Goal: Find specific page/section: Find specific page/section

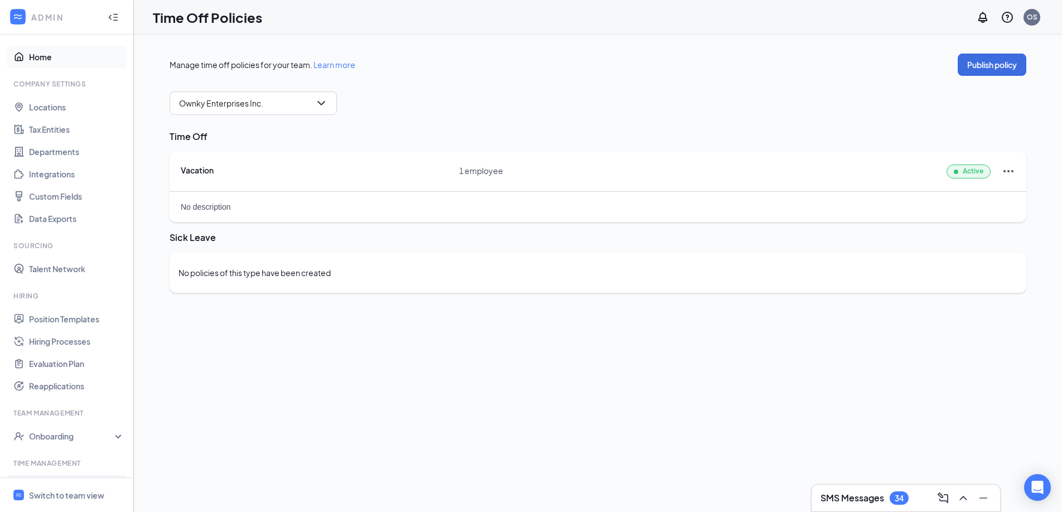
click at [77, 57] on link "Home" at bounding box center [76, 57] width 95 height 22
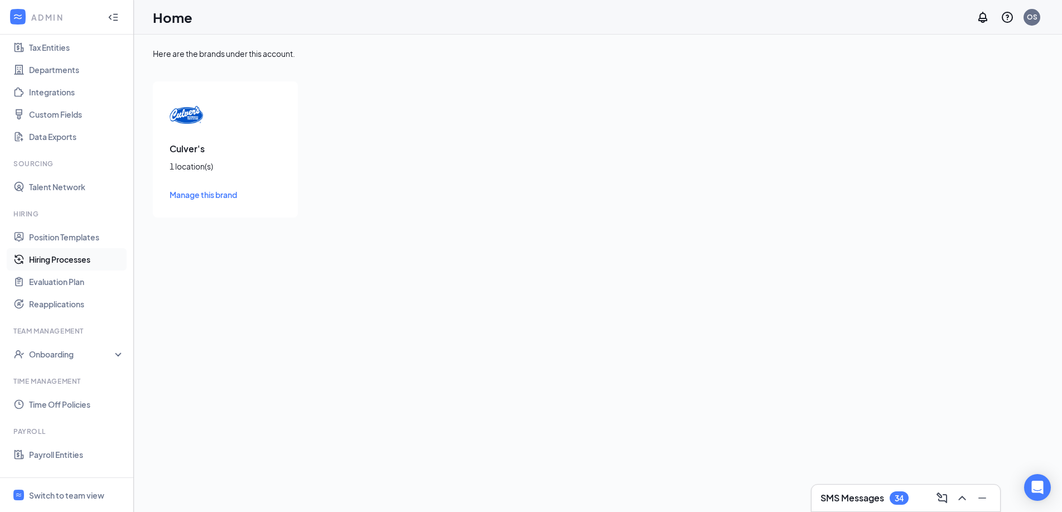
scroll to position [147, 0]
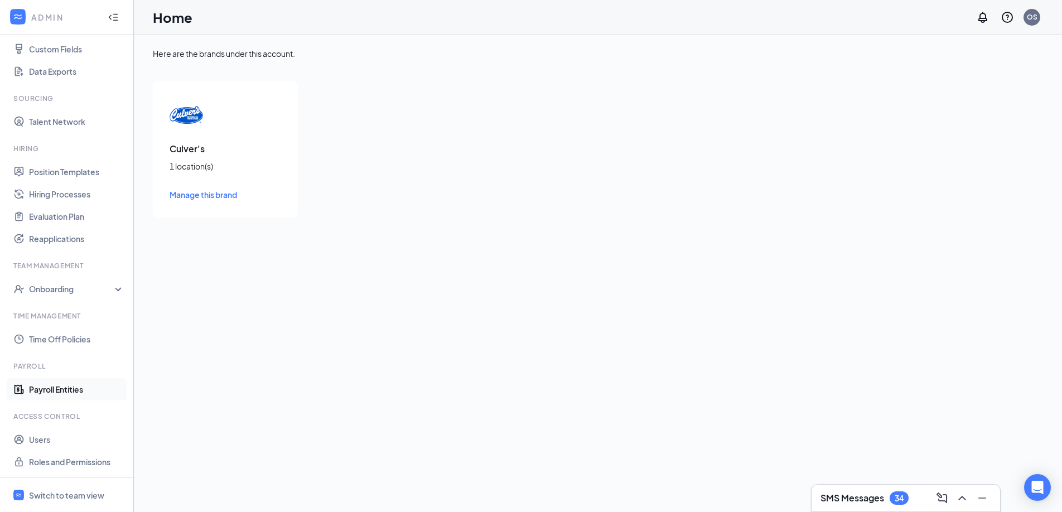
click at [44, 387] on link "Payroll Entities" at bounding box center [76, 389] width 95 height 22
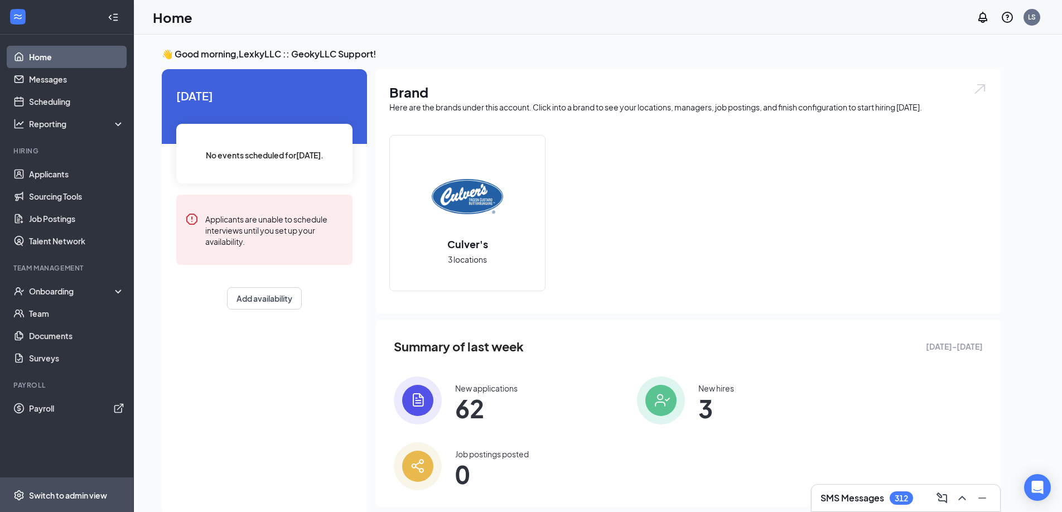
click at [54, 490] on div "Switch to admin view" at bounding box center [68, 495] width 78 height 11
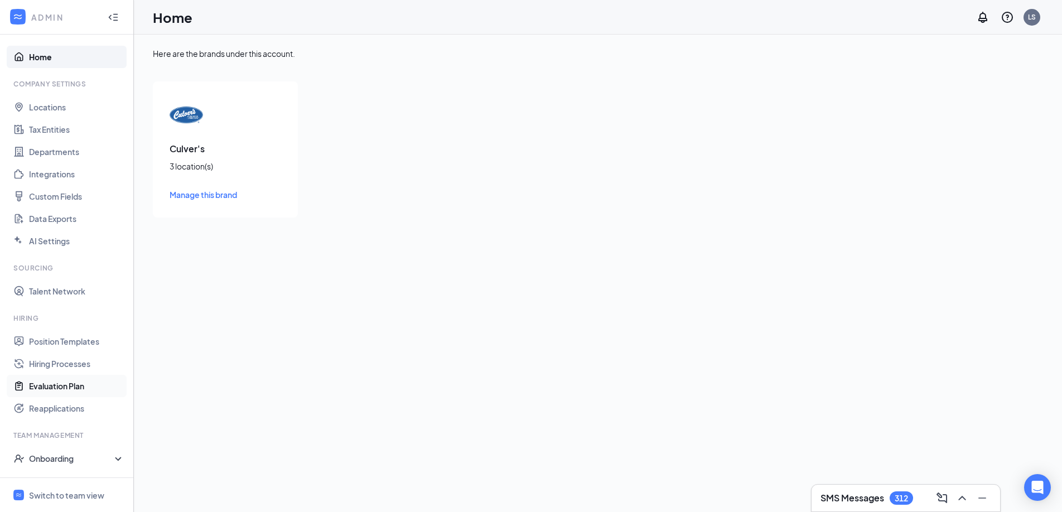
scroll to position [170, 0]
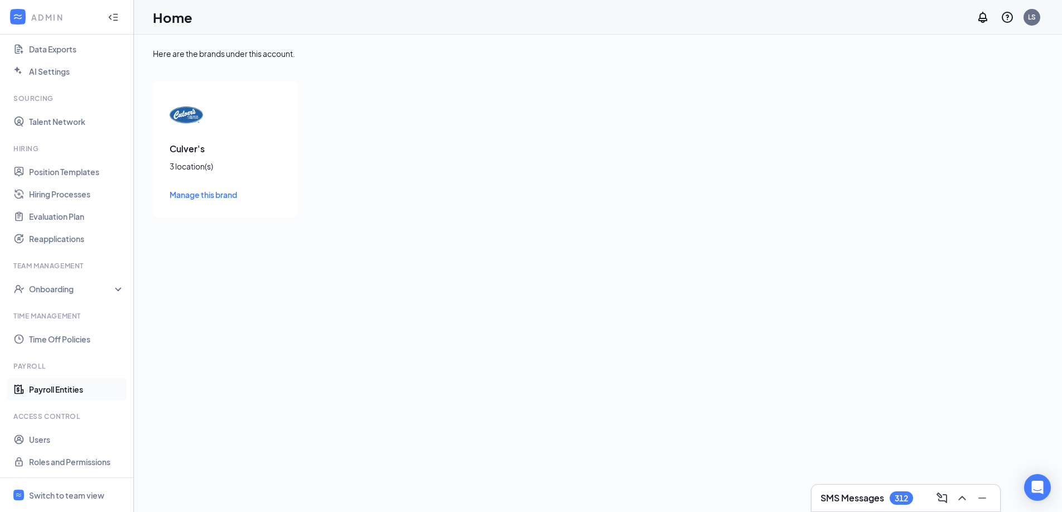
click at [60, 392] on link "Payroll Entities" at bounding box center [76, 389] width 95 height 22
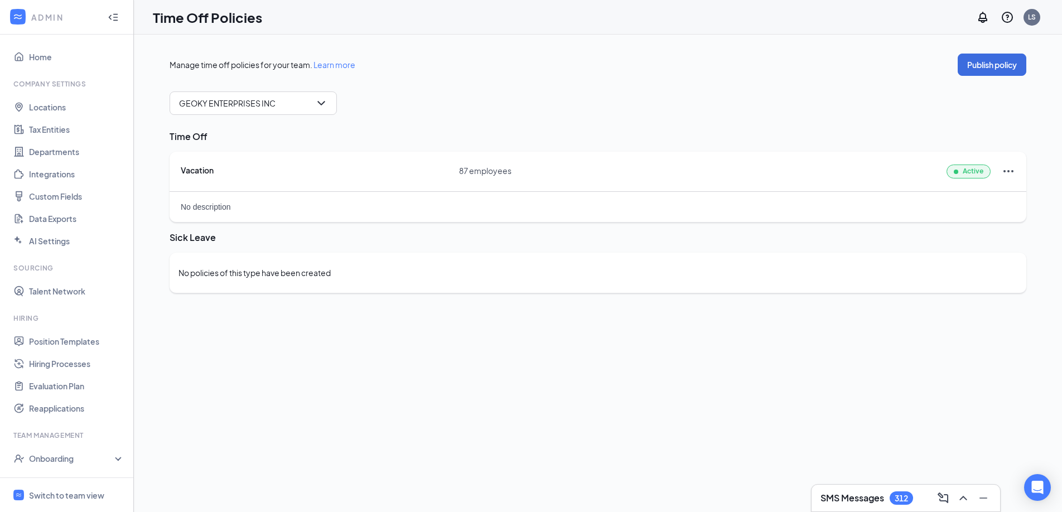
scroll to position [170, 0]
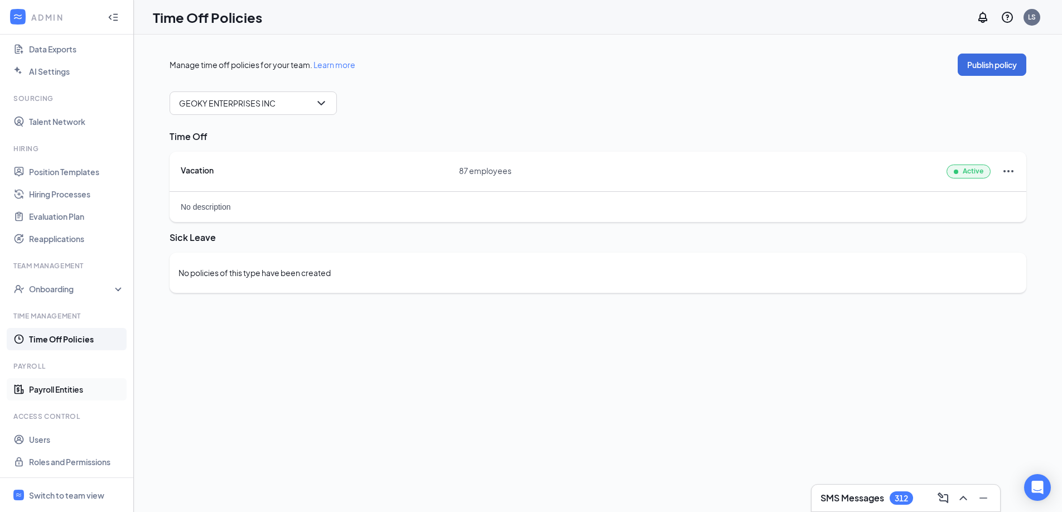
click at [68, 387] on link "Payroll Entities" at bounding box center [76, 389] width 95 height 22
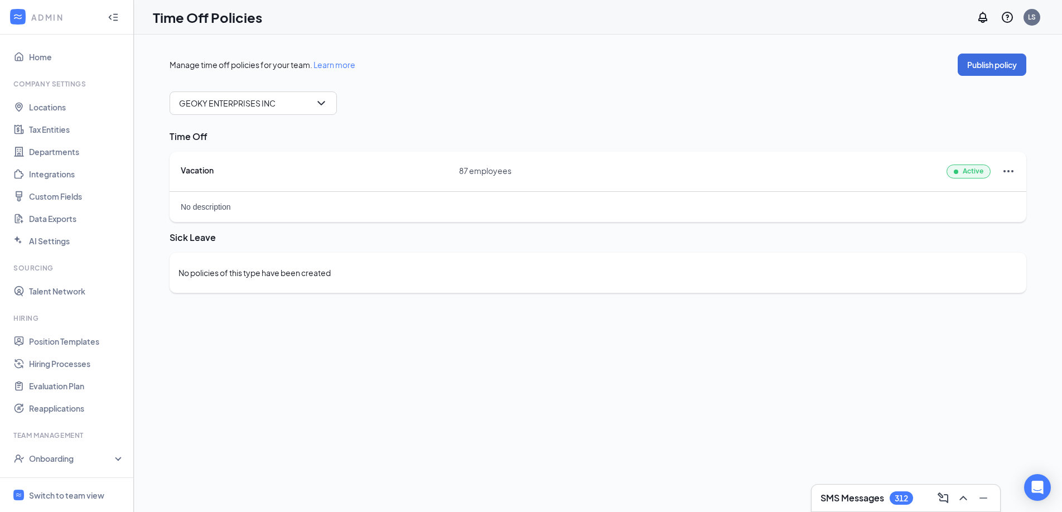
click at [401, 175] on div "Vacation" at bounding box center [320, 170] width 278 height 11
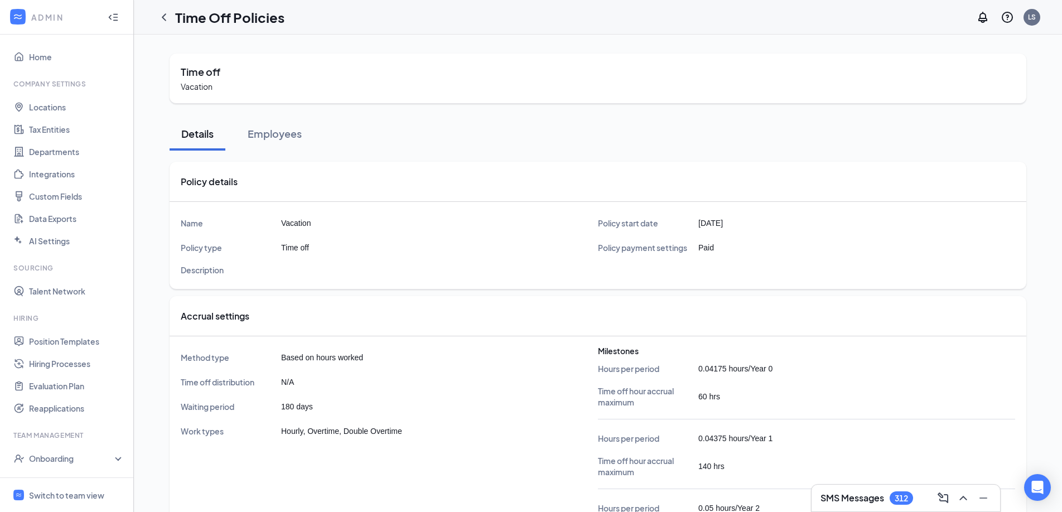
scroll to position [3, 0]
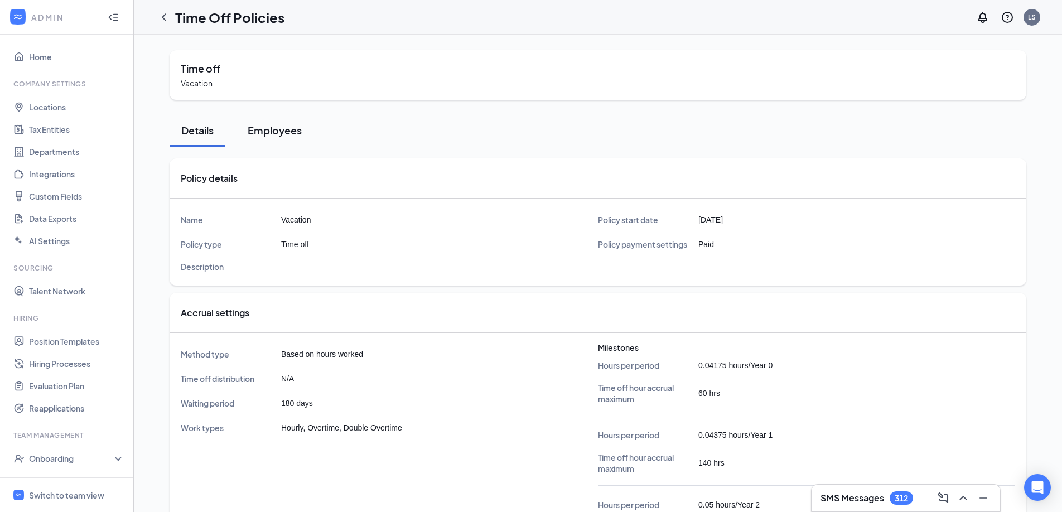
click at [282, 127] on div "Employees" at bounding box center [275, 130] width 54 height 14
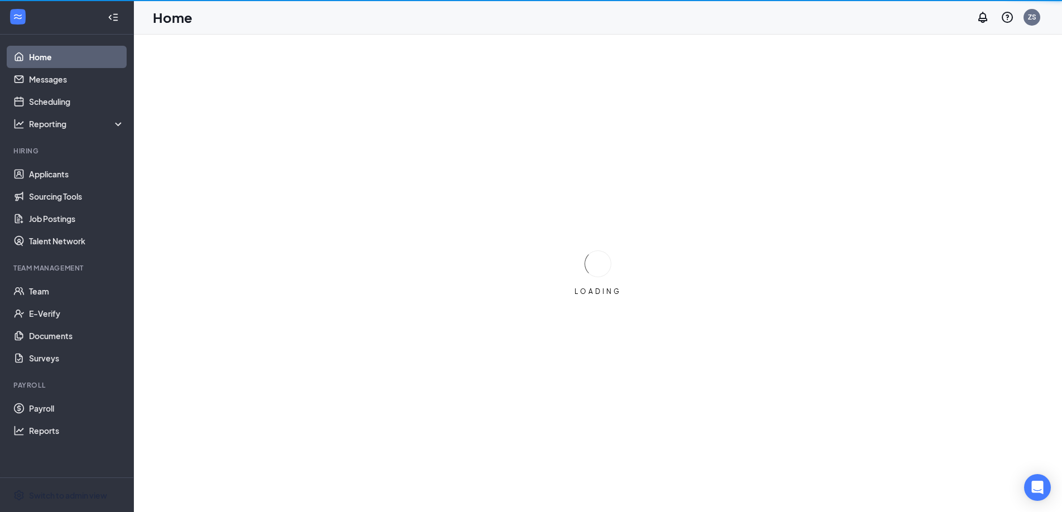
click at [61, 488] on span "Switch to admin view" at bounding box center [76, 495] width 95 height 34
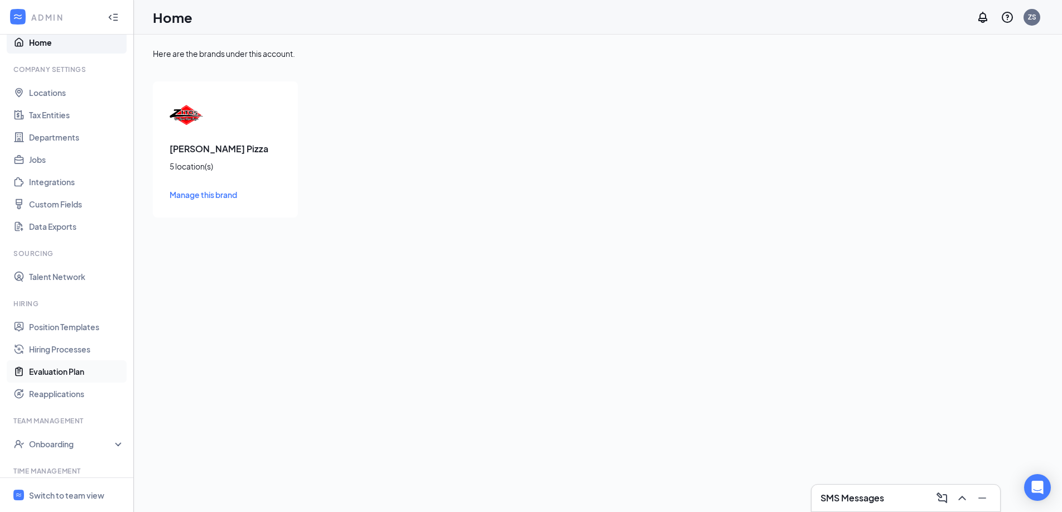
scroll to position [170, 0]
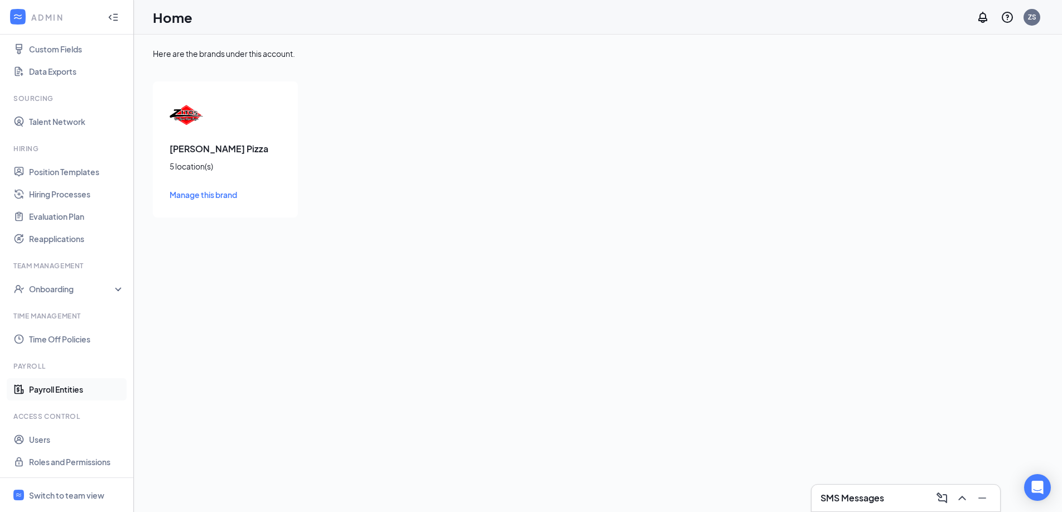
click at [51, 387] on link "Payroll Entities" at bounding box center [76, 389] width 95 height 22
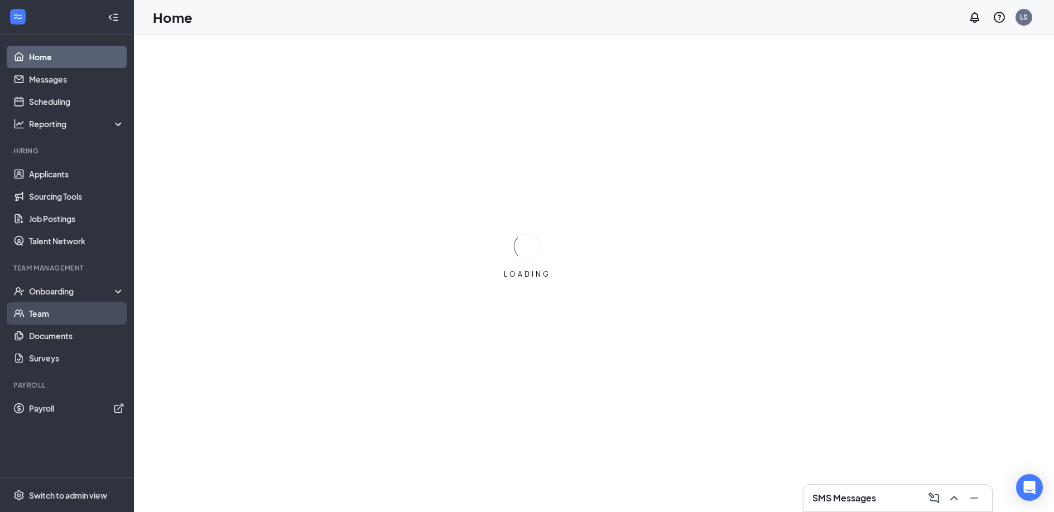
click at [55, 318] on link "Team" at bounding box center [76, 313] width 95 height 22
